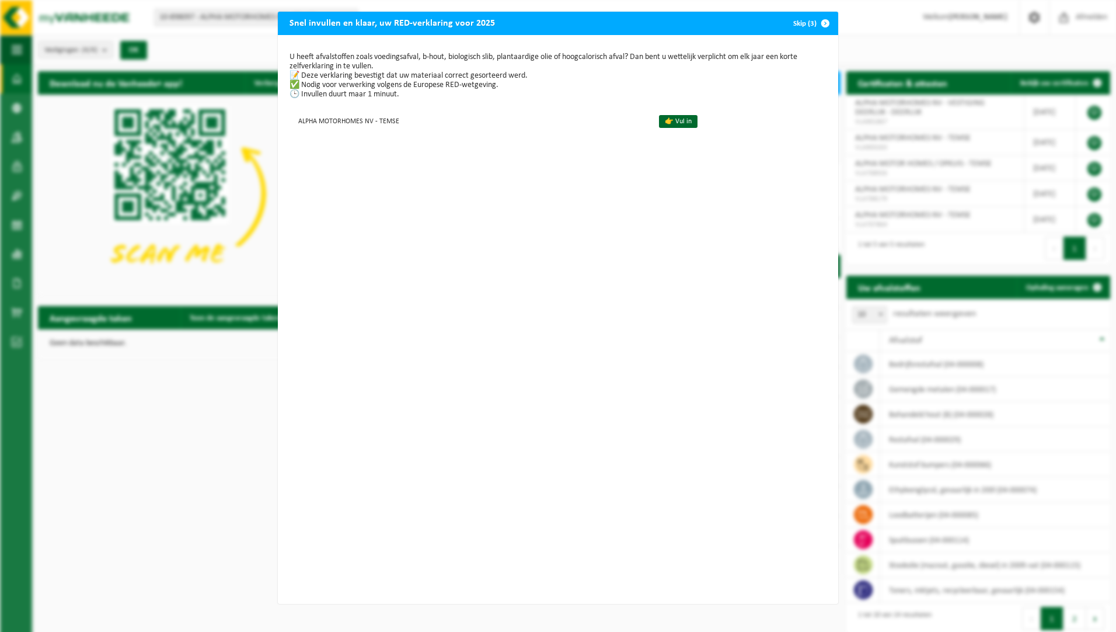
click at [814, 21] on span "button" at bounding box center [825, 23] width 23 height 23
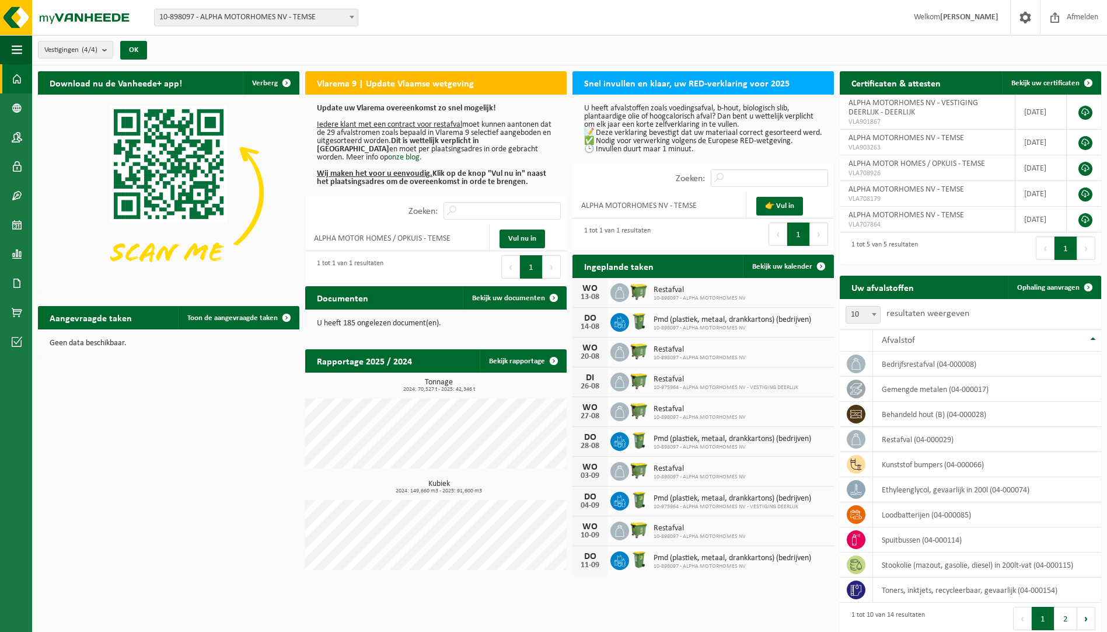
click at [215, 17] on span "10-898097 - ALPHA MOTORHOMES NV - TEMSE" at bounding box center [256, 17] width 203 height 16
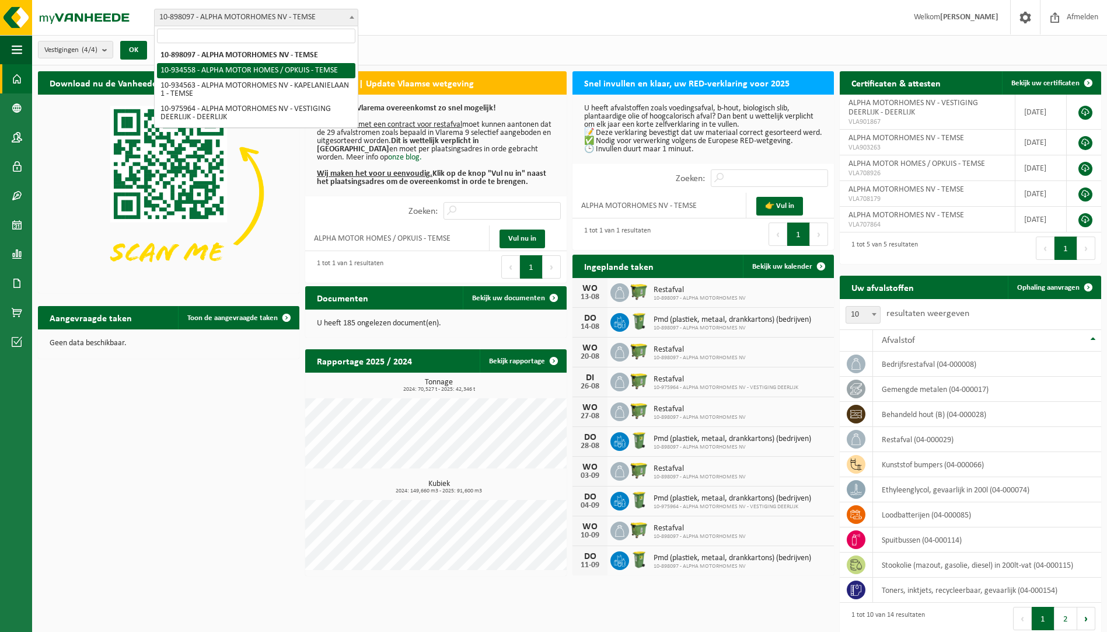
select select "136226"
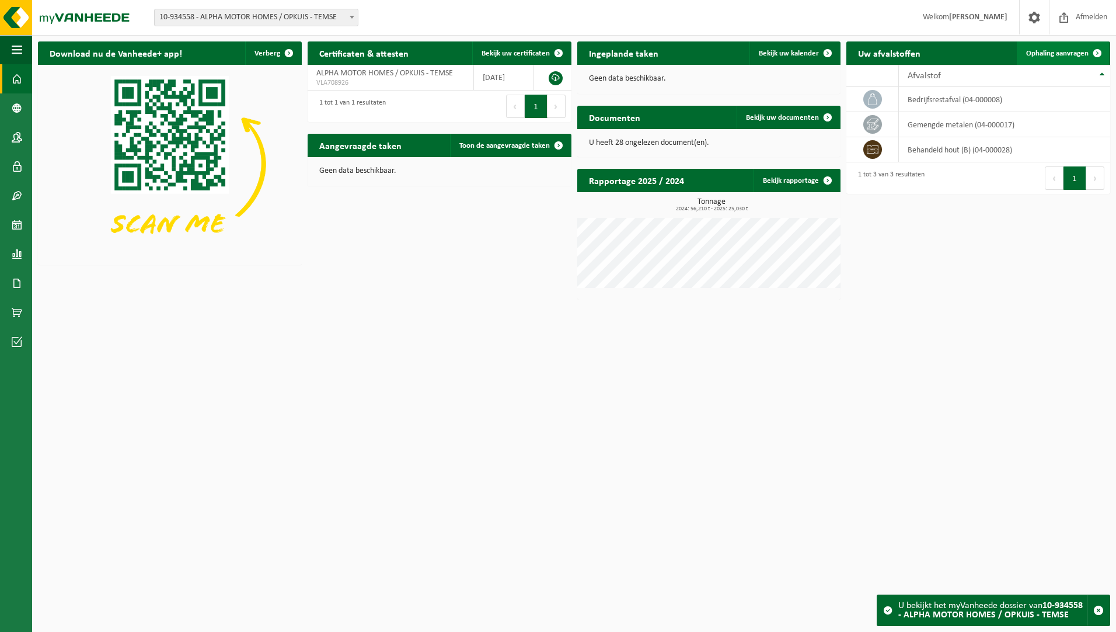
click at [1048, 45] on link "Ophaling aanvragen" at bounding box center [1063, 52] width 92 height 23
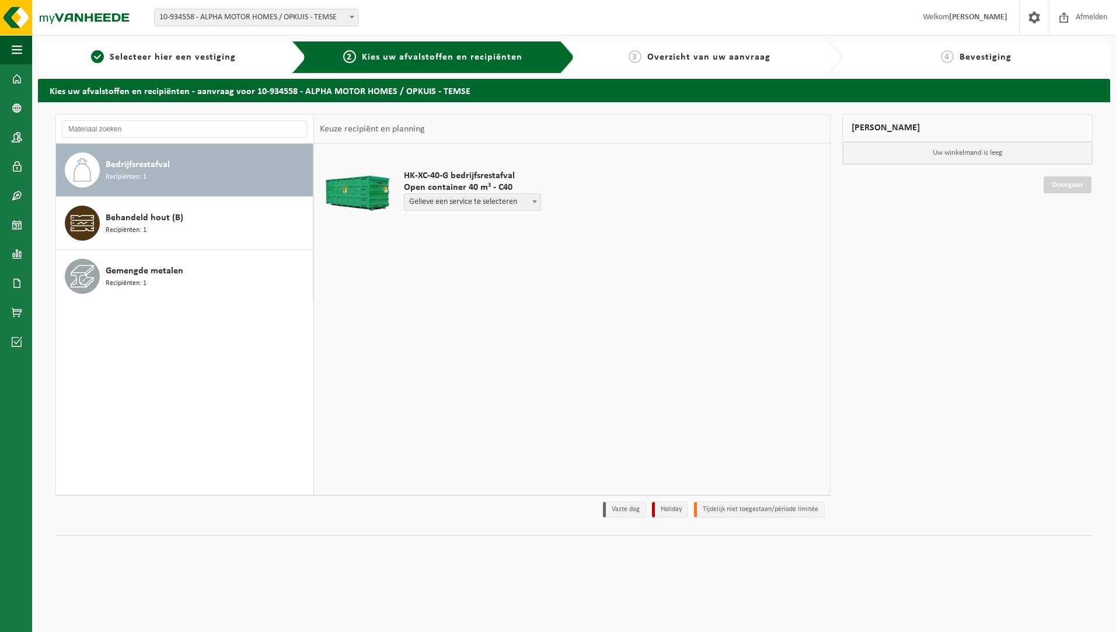
click at [504, 202] on span "Gelieve een service te selecteren" at bounding box center [473, 202] width 136 height 16
select select "P2PL-VEL-074981_HK-XC-40-GN-00_04-000008_72"
click at [447, 227] on input "text" at bounding box center [443, 224] width 79 height 15
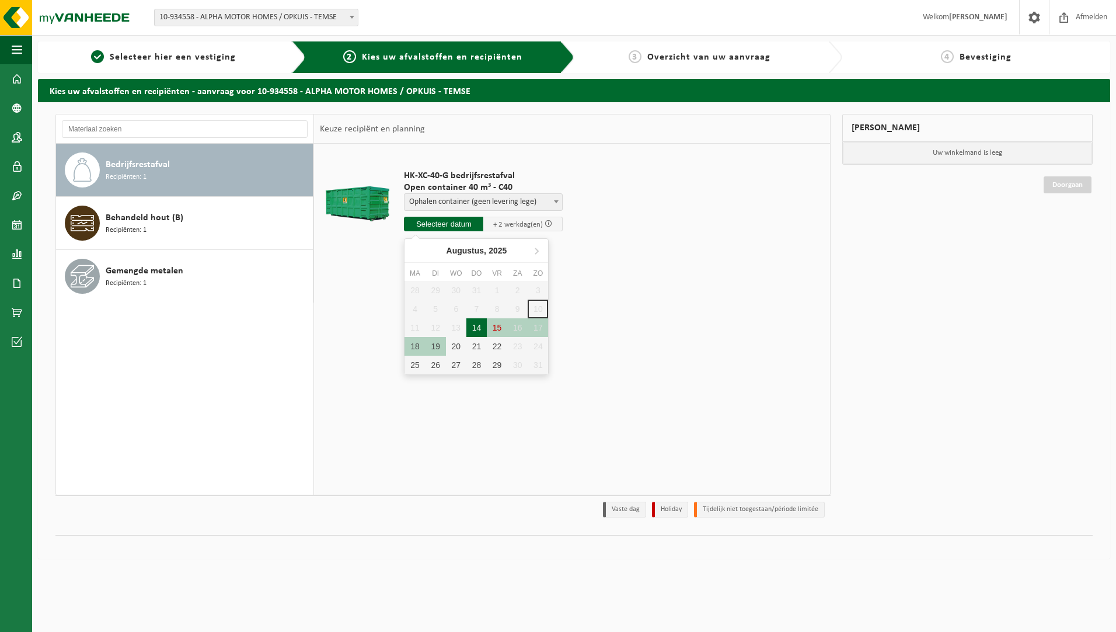
click at [473, 329] on div "14" at bounding box center [476, 327] width 20 height 19
type input "Van 2025-08-14"
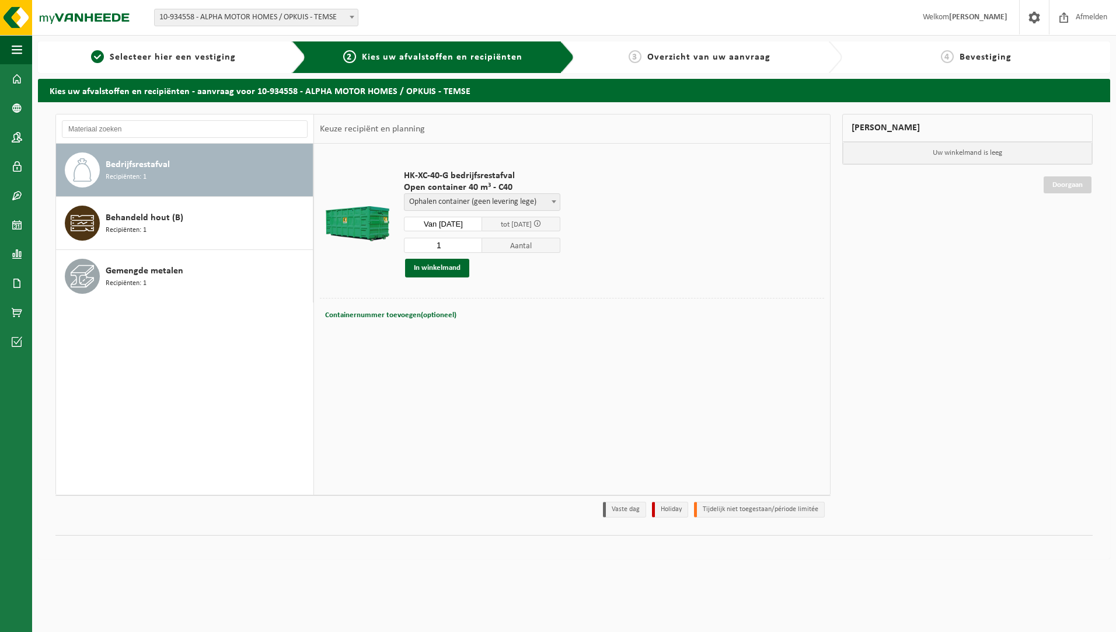
click at [506, 219] on span "tot 19/08/2025" at bounding box center [521, 224] width 78 height 15
drag, startPoint x: 506, startPoint y: 219, endPoint x: 542, endPoint y: 224, distance: 36.5
click at [542, 224] on span "tot 19/08/2025" at bounding box center [521, 224] width 78 height 15
click at [460, 267] on button "In winkelmand" at bounding box center [437, 268] width 64 height 19
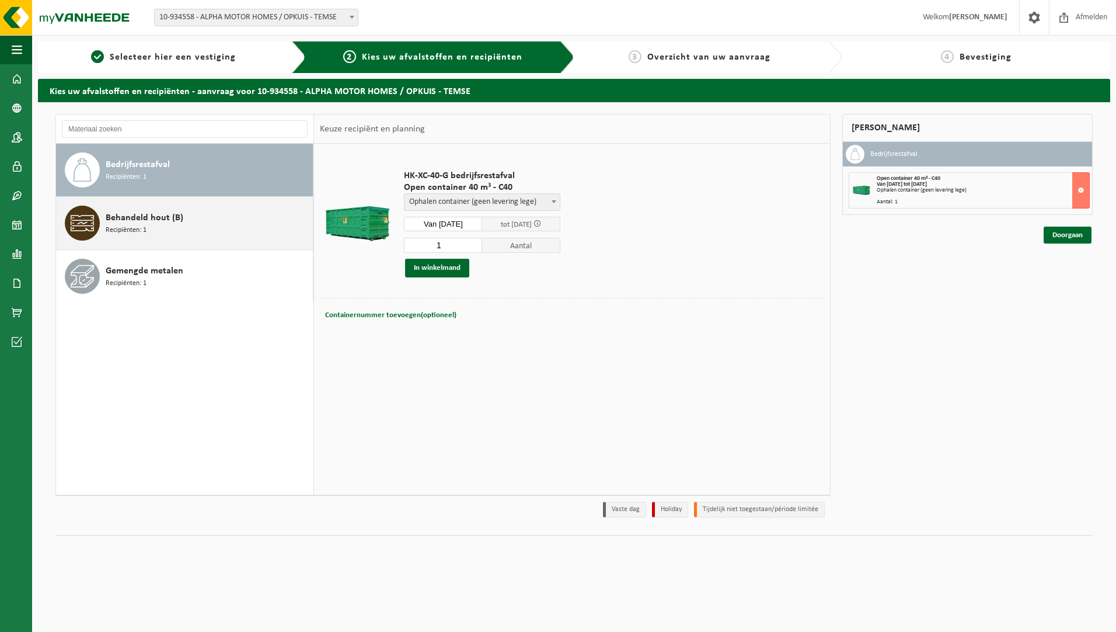
click at [208, 238] on div "Behandeld hout (B) Recipiënten: 1" at bounding box center [208, 222] width 204 height 35
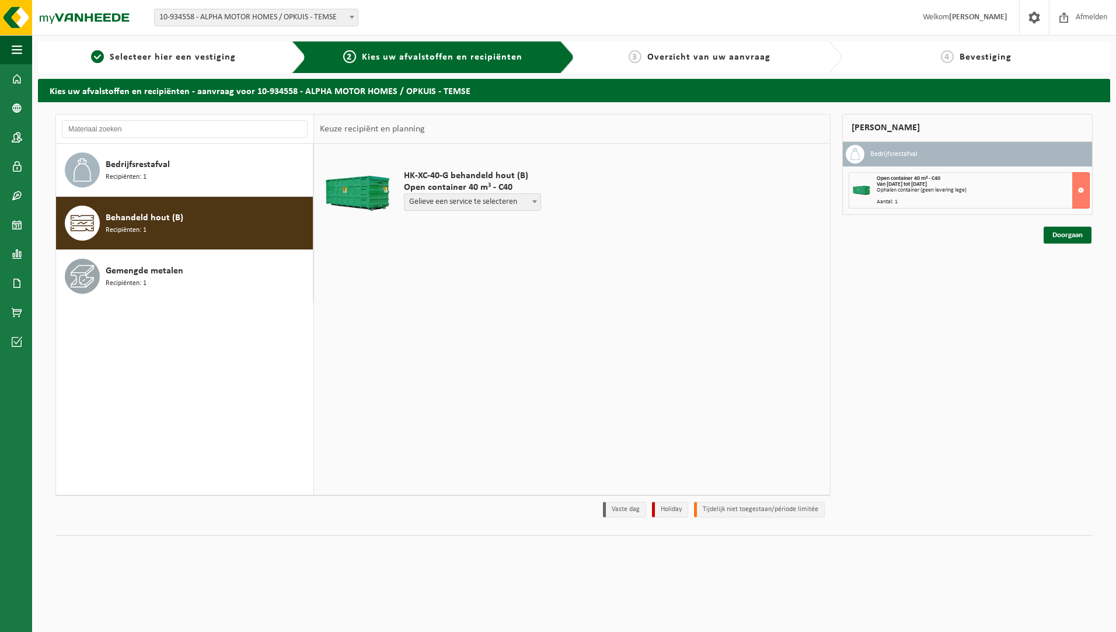
click at [458, 206] on span "Gelieve een service te selecteren" at bounding box center [473, 202] width 136 height 16
select select "P2PL-VEL-074980_HK-XC-40-GN-00_04-000028_72"
click at [441, 222] on input "text" at bounding box center [443, 224] width 79 height 15
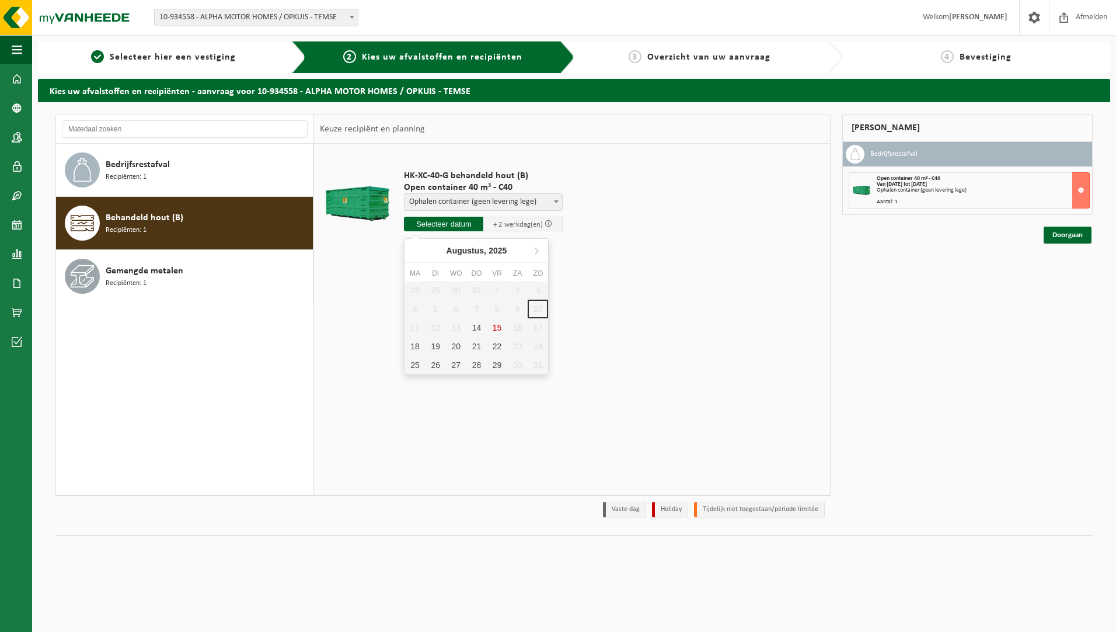
click at [411, 327] on div "28 29 30 31 1 2 3 4 5 6 7 8 9 10 11 12 13 14 15 16 17 18 19 20 21 22 23 24 25 2…" at bounding box center [477, 327] width 144 height 93
click at [479, 334] on div "14" at bounding box center [476, 327] width 20 height 19
type input "Van 2025-08-14"
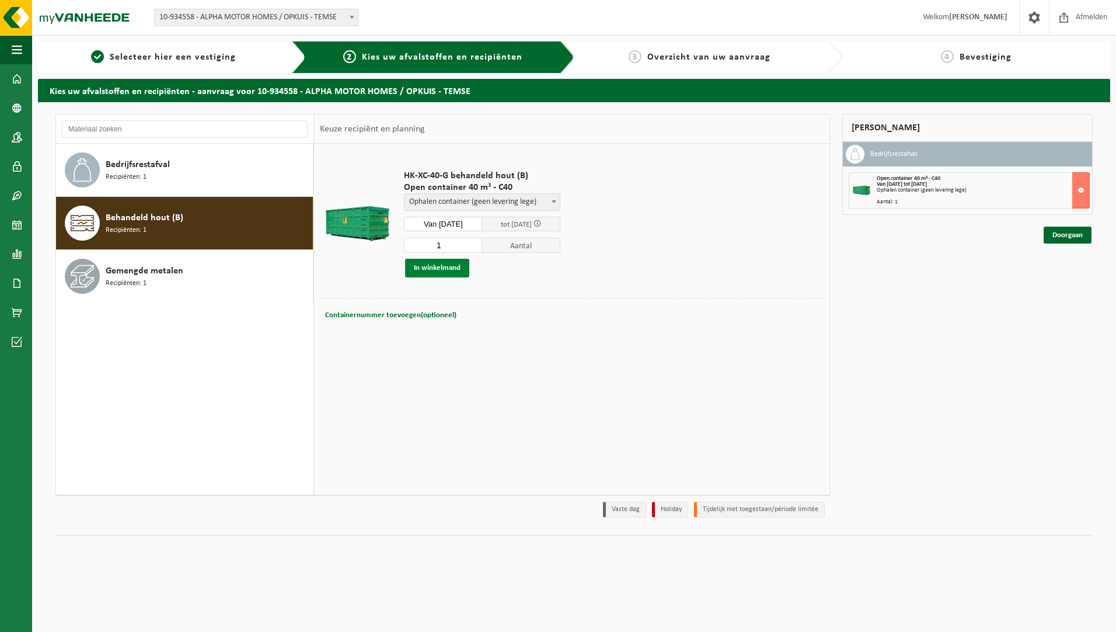
click at [438, 267] on button "In winkelmand" at bounding box center [437, 268] width 64 height 19
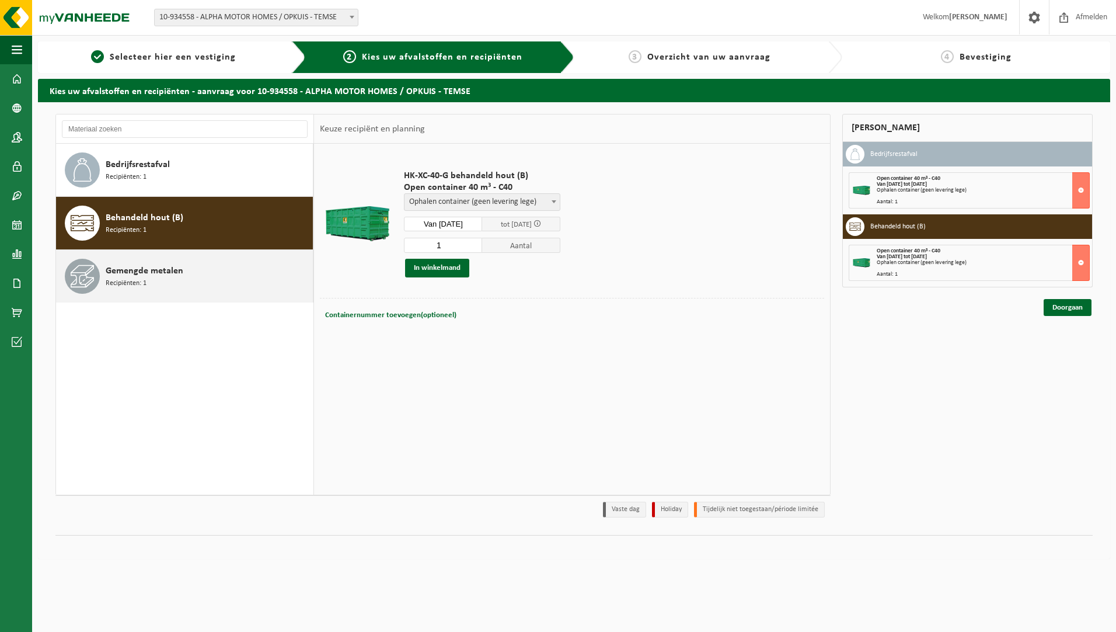
click at [142, 259] on div "Gemengde metalen Recipiënten: 1" at bounding box center [208, 276] width 204 height 35
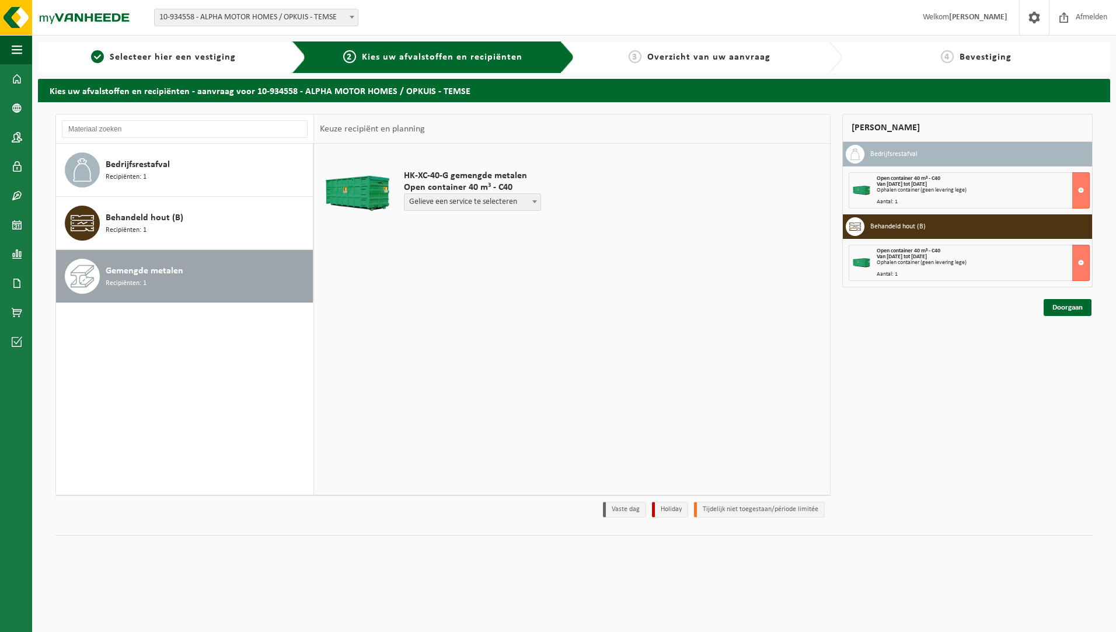
click at [475, 207] on span "Gelieve een service te selecteren" at bounding box center [473, 202] width 136 height 16
select select "P2PL-VEL-074979_HK-XC-40-GN-00_04-000017_72"
click at [514, 227] on span "+ 2 werkdag(en)" at bounding box center [518, 225] width 50 height 8
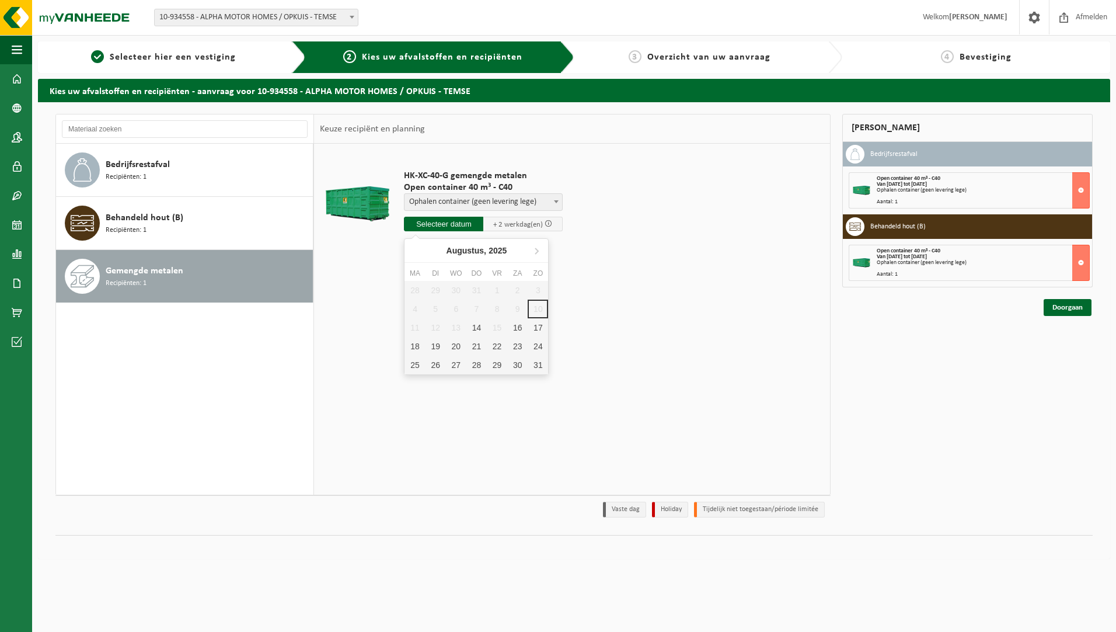
click at [443, 218] on input "text" at bounding box center [443, 224] width 79 height 15
click at [477, 327] on div "14" at bounding box center [476, 327] width 20 height 19
type input "Van 2025-08-14"
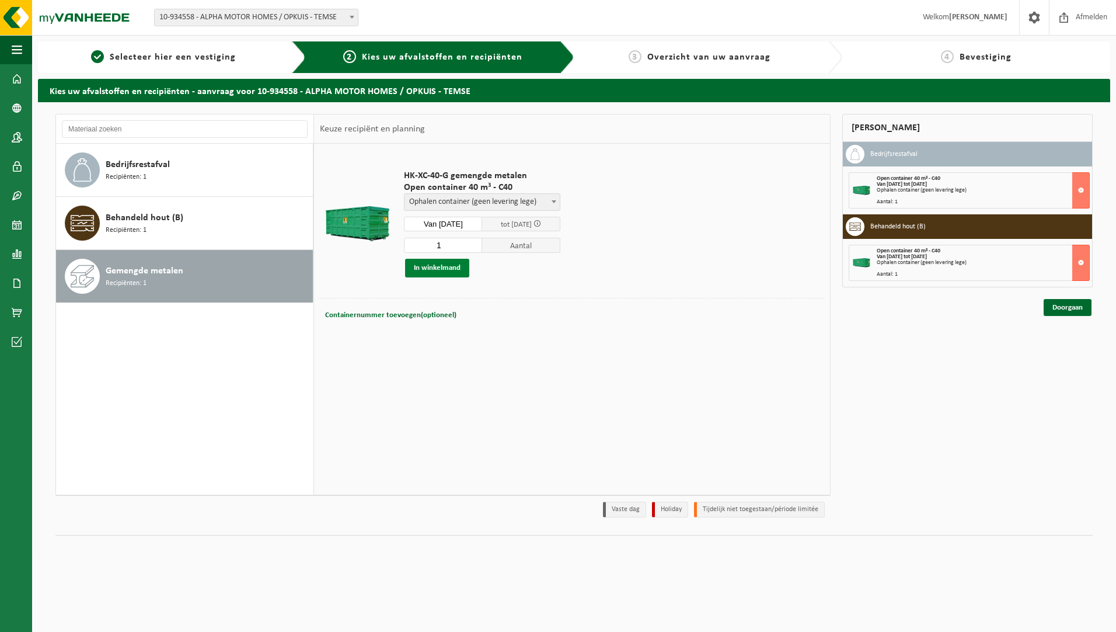
click at [427, 270] on button "In winkelmand" at bounding box center [437, 268] width 64 height 19
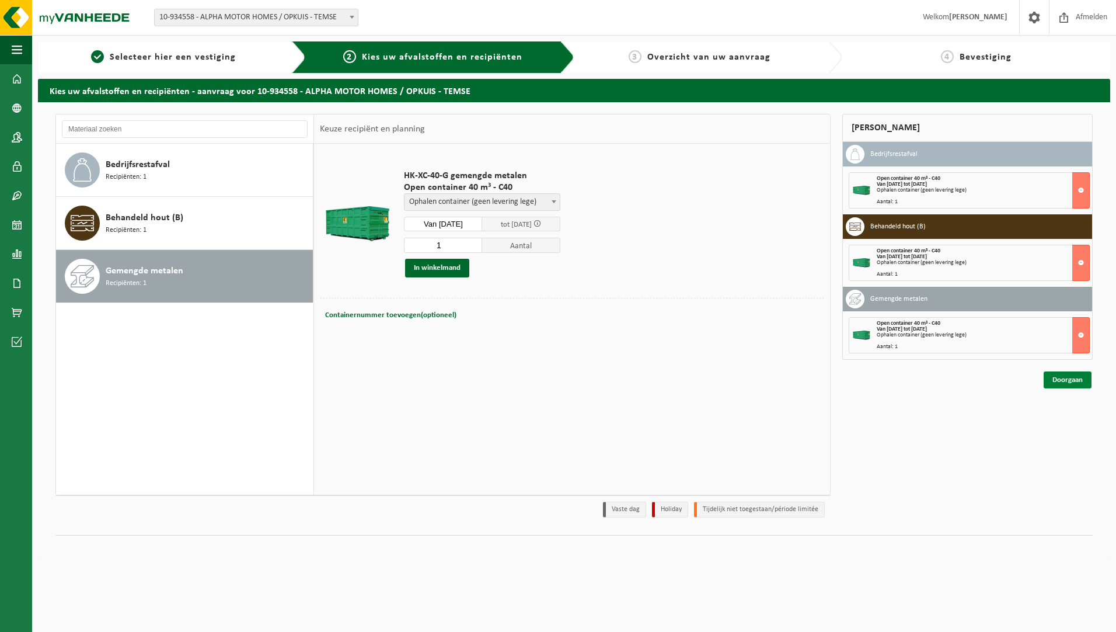
click at [1064, 384] on link "Doorgaan" at bounding box center [1068, 379] width 48 height 17
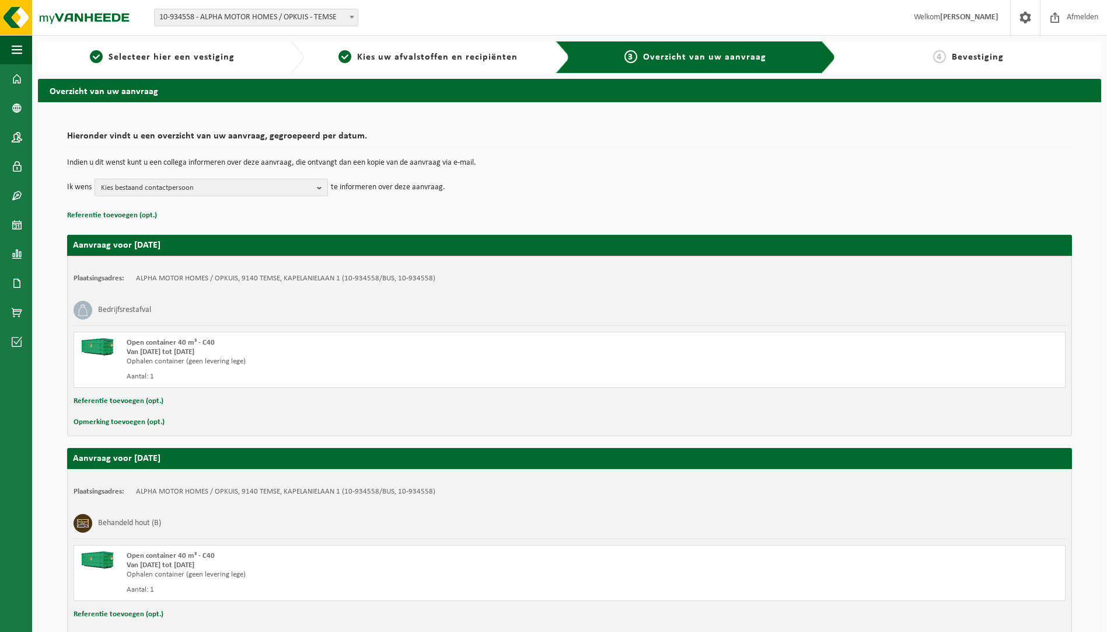
click at [284, 191] on span "Kies bestaand contactpersoon" at bounding box center [206, 188] width 211 height 18
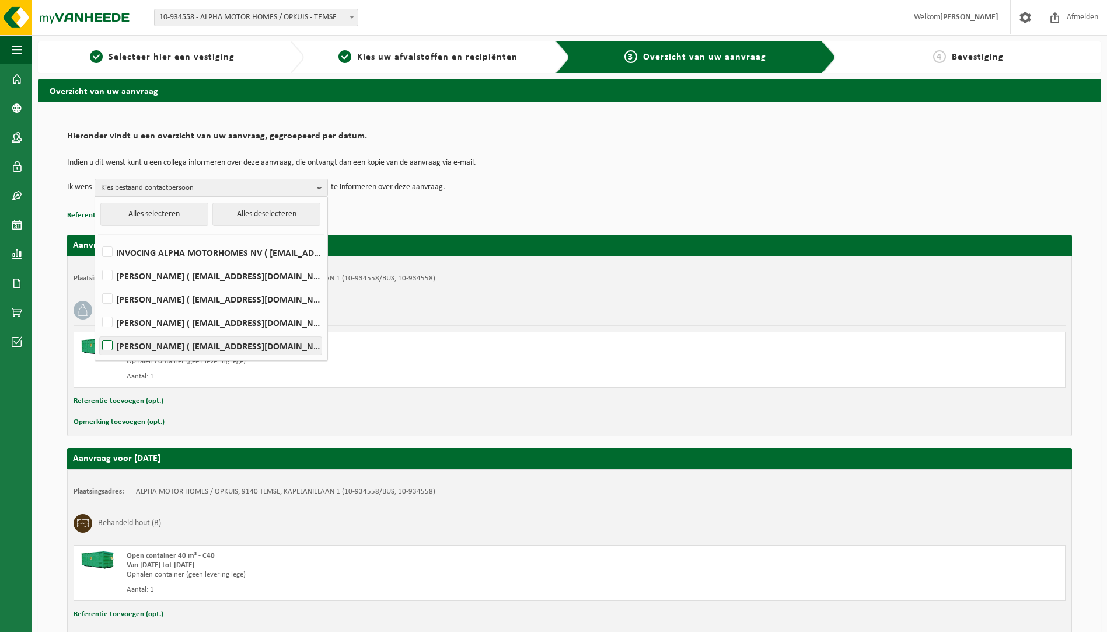
click at [109, 339] on label "Tom Willems ( tom.willems@alphamotorhomes.be )" at bounding box center [211, 346] width 222 height 18
click at [98, 331] on input "Tom Willems ( tom.willems@alphamotorhomes.be )" at bounding box center [97, 330] width 1 height 1
checkbox input "true"
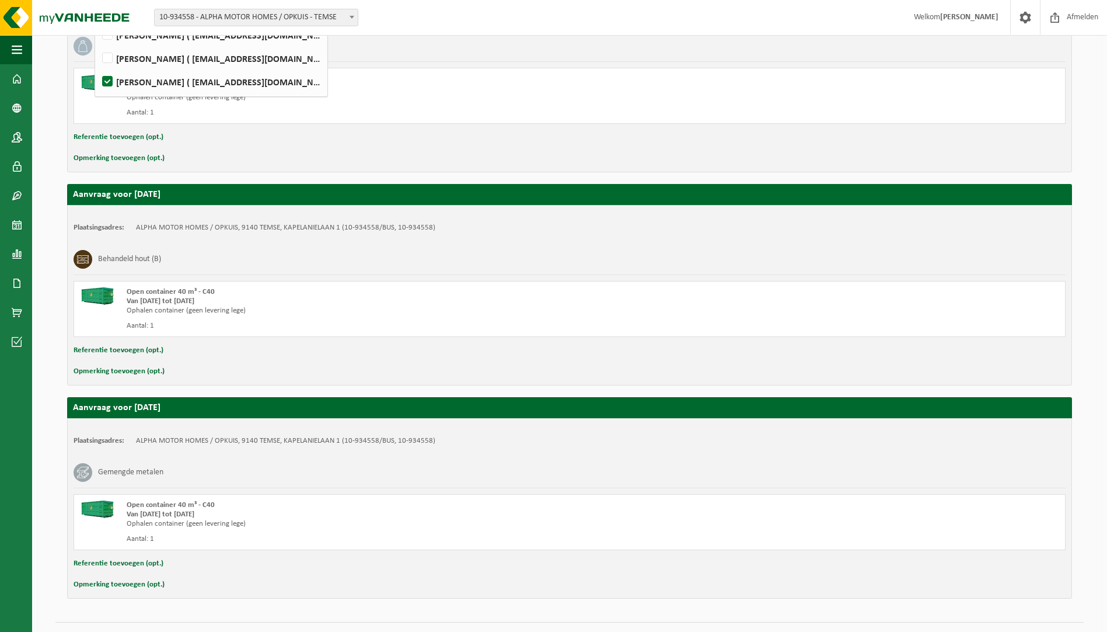
scroll to position [290, 0]
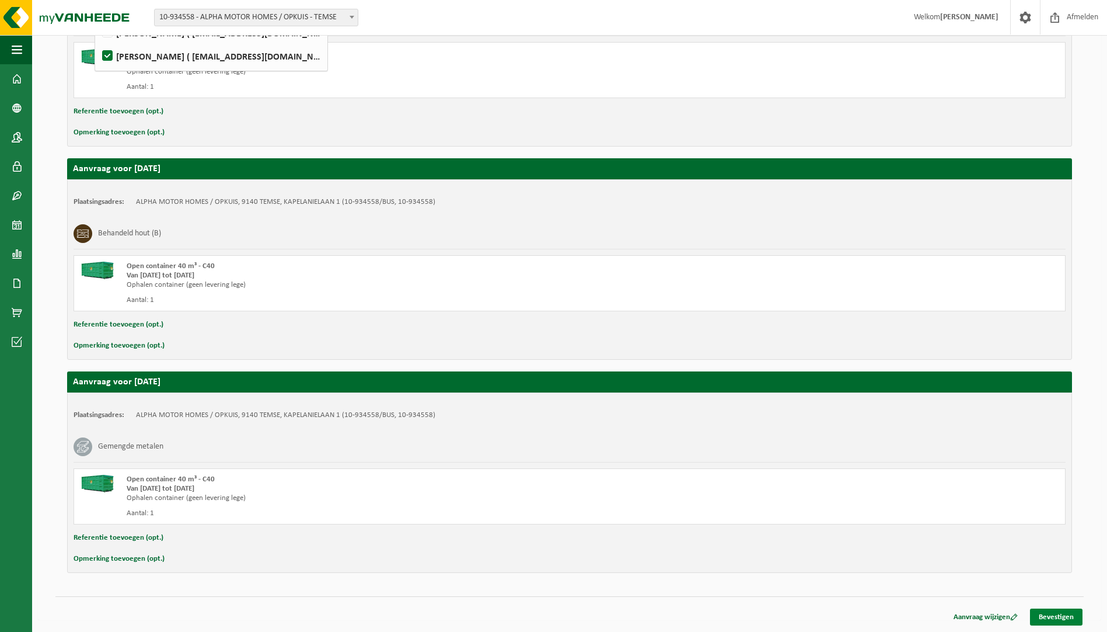
click at [1048, 618] on link "Bevestigen" at bounding box center [1056, 616] width 53 height 17
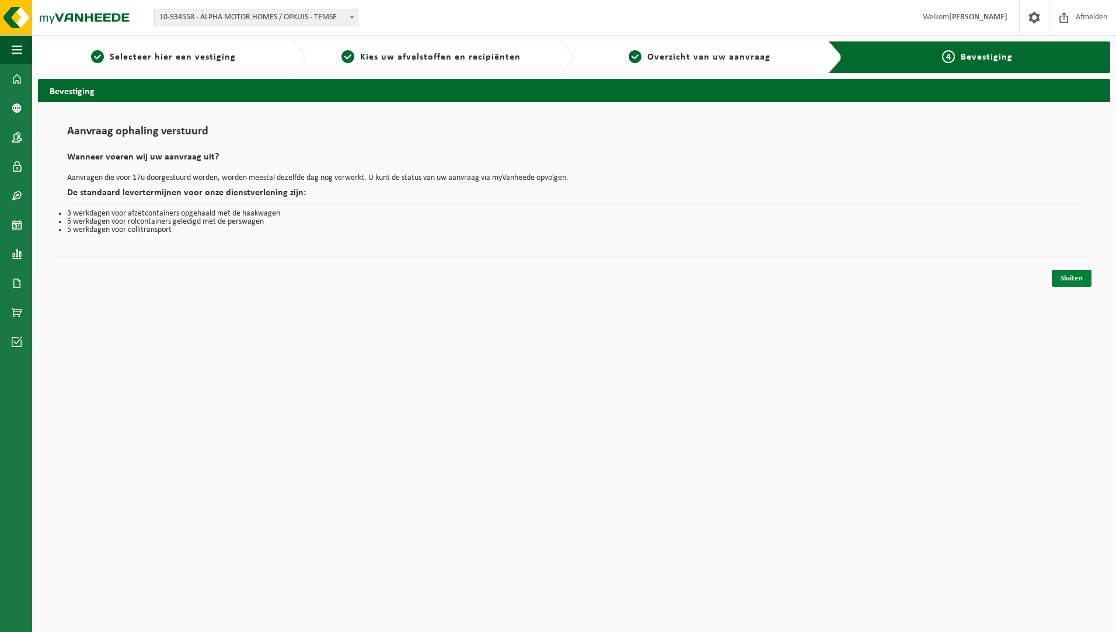
click at [1064, 280] on link "Sluiten" at bounding box center [1072, 278] width 40 height 17
